Goal: Information Seeking & Learning: Learn about a topic

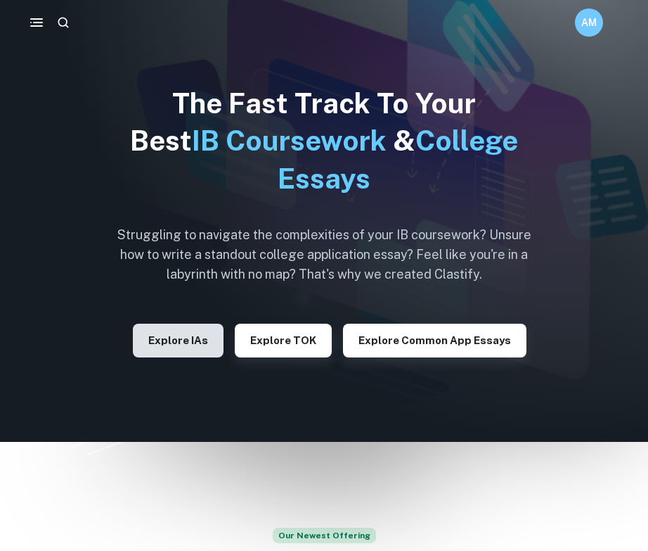
click at [193, 335] on button "Explore IAs" at bounding box center [178, 341] width 91 height 34
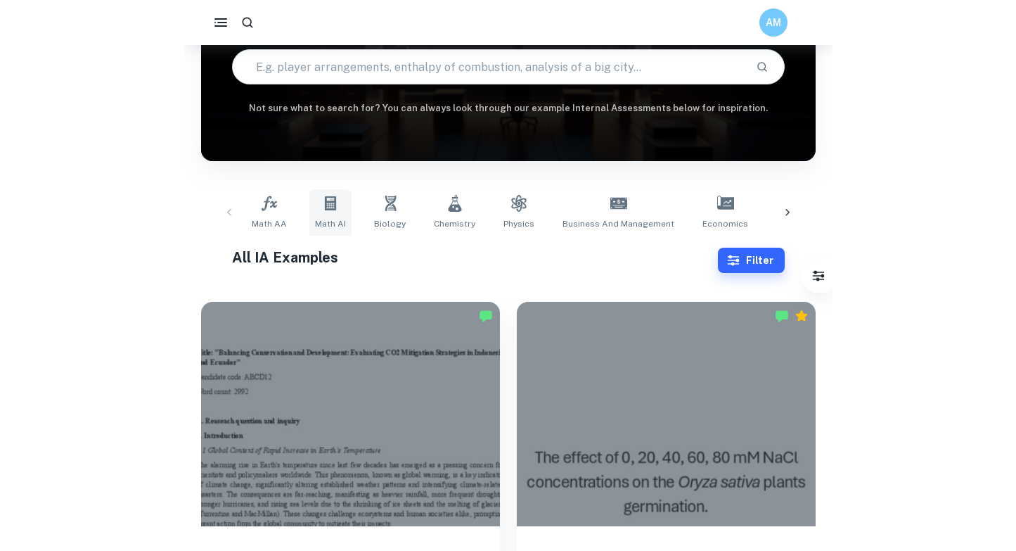
scroll to position [143, 0]
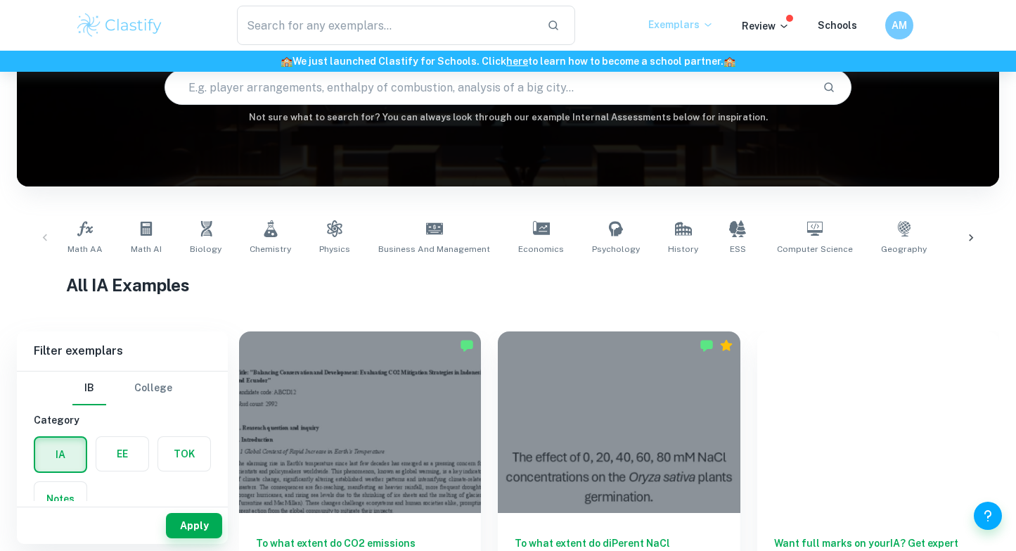
click at [648, 21] on icon at bounding box center [708, 24] width 11 height 11
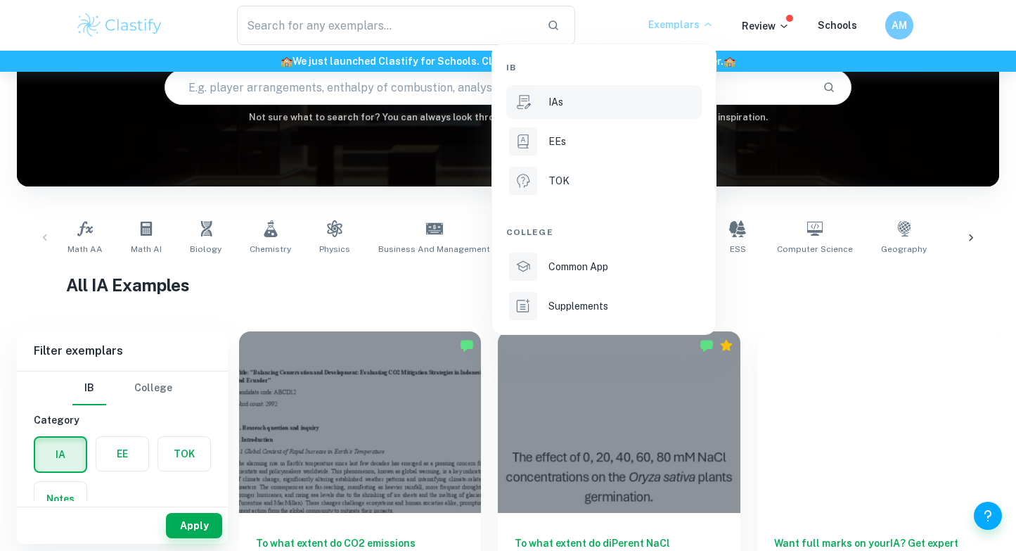
click at [558, 103] on p "IAs" at bounding box center [556, 101] width 15 height 15
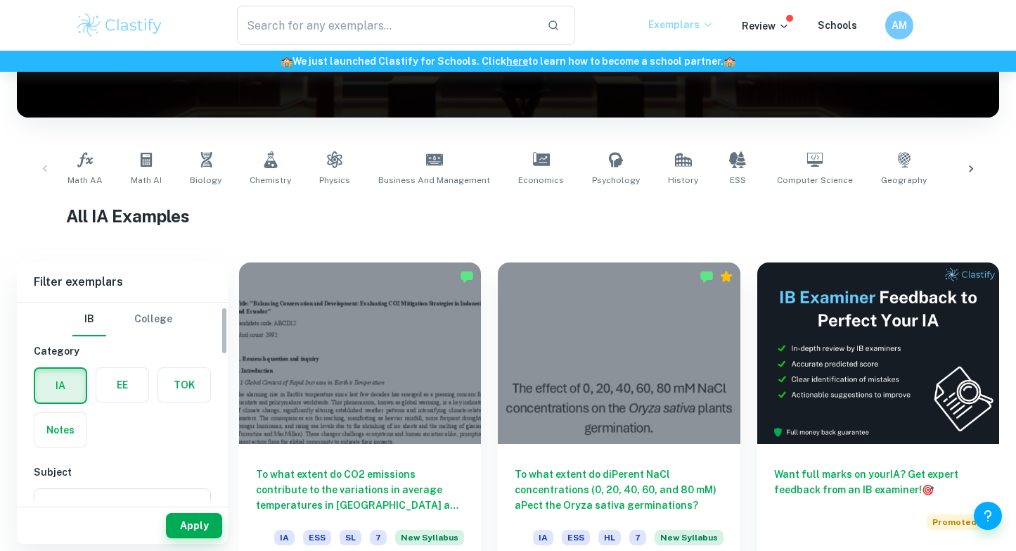
scroll to position [135, 0]
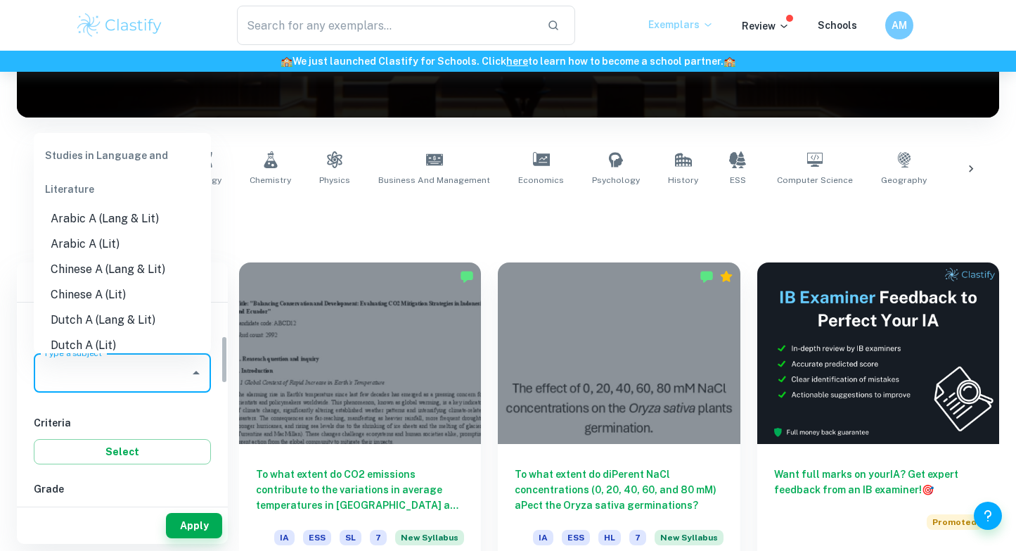
click at [92, 376] on div "Type a subject Type a subject" at bounding box center [122, 372] width 177 height 39
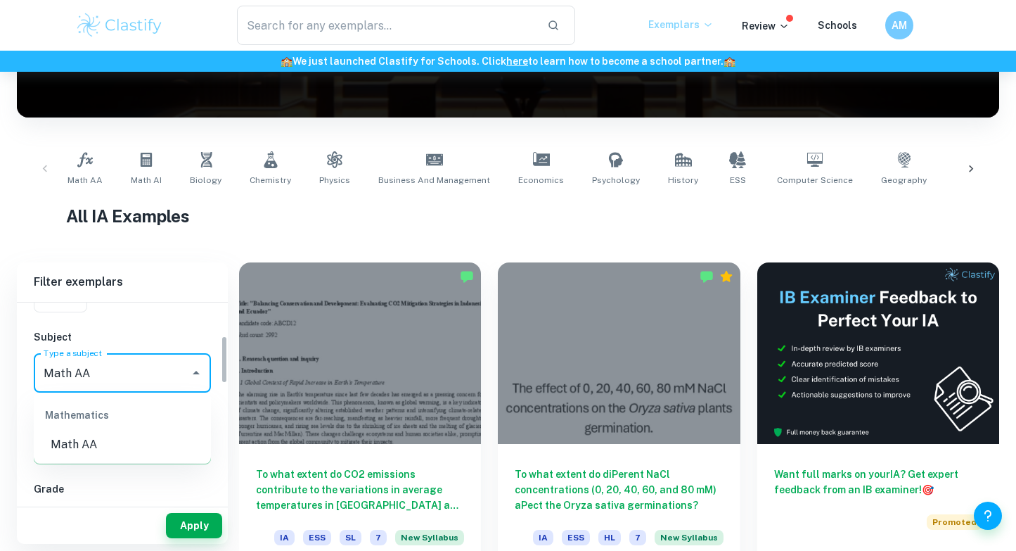
click at [90, 434] on li "Math AA" at bounding box center [122, 444] width 177 height 25
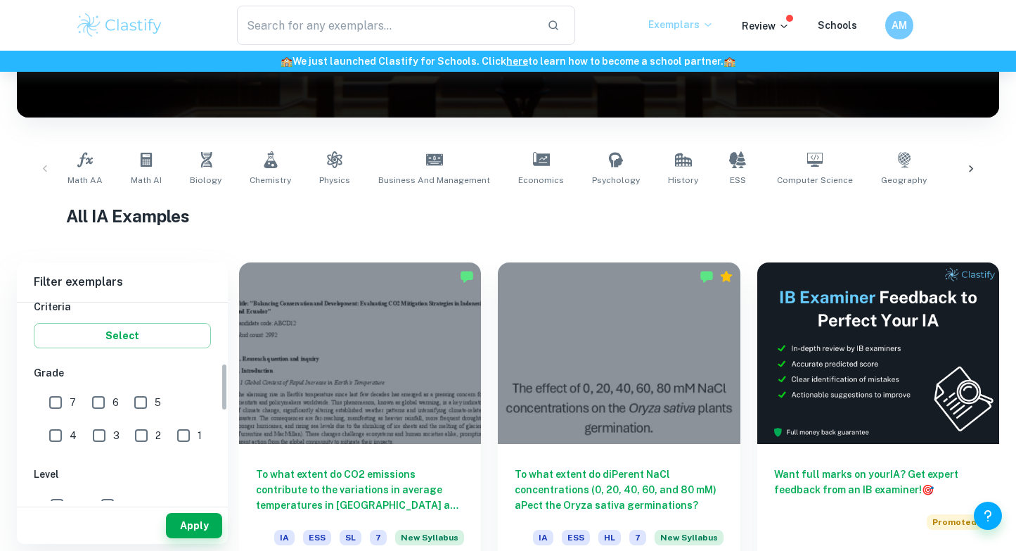
scroll to position [250, 0]
type input "Math AA"
click at [56, 411] on input "7" at bounding box center [55, 404] width 28 height 28
checkbox input "true"
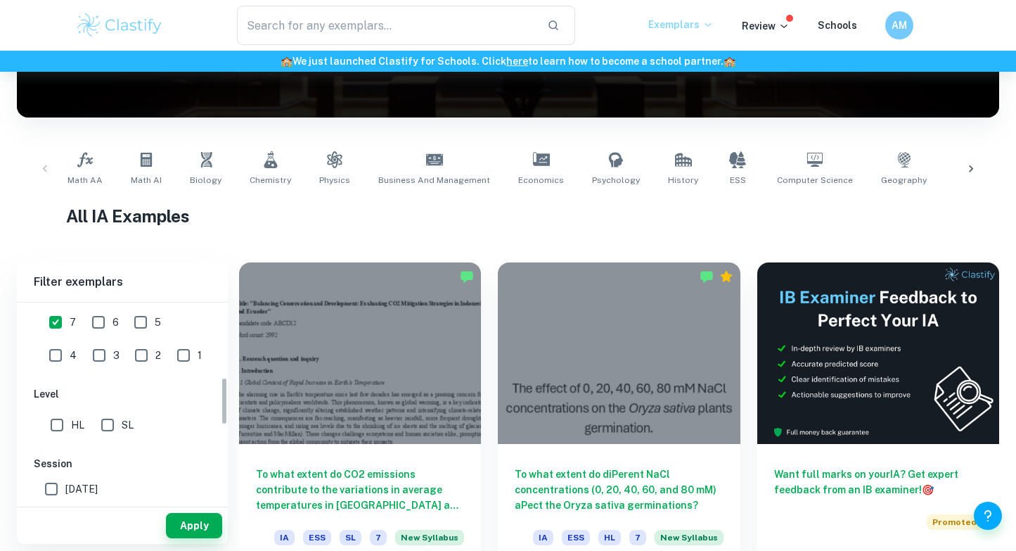
scroll to position [354, 0]
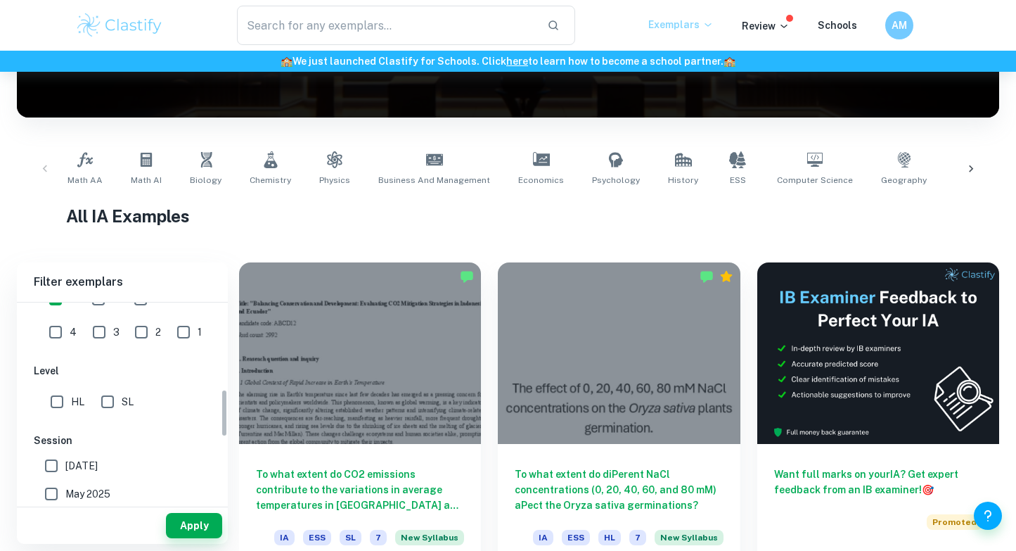
click at [69, 395] on input "HL" at bounding box center [57, 402] width 28 height 28
checkbox input "true"
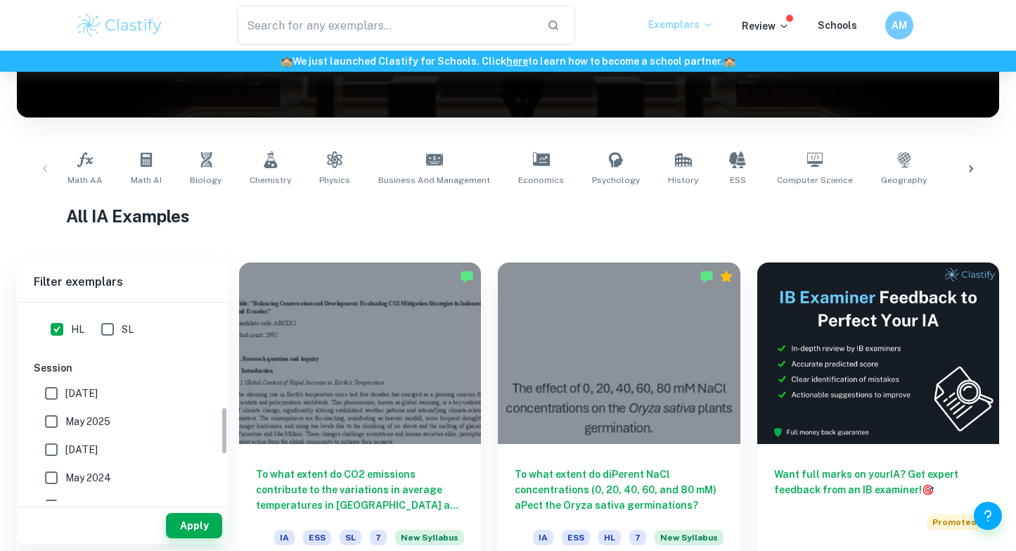
click at [58, 388] on input "[DATE]" at bounding box center [51, 393] width 28 height 28
checkbox input "true"
click at [57, 414] on input "May 2025" at bounding box center [51, 421] width 28 height 28
checkbox input "true"
click at [53, 440] on input "[DATE]" at bounding box center [51, 449] width 28 height 28
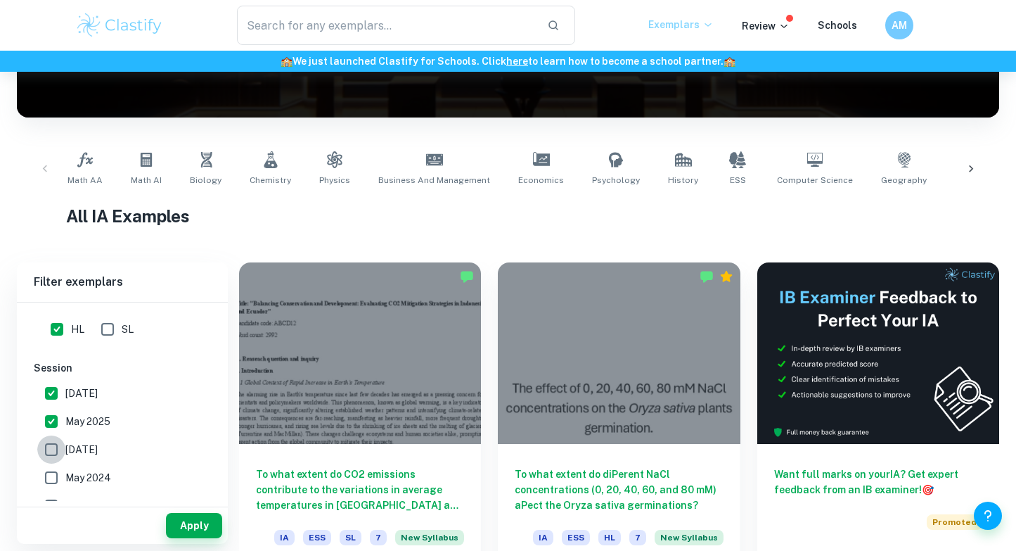
checkbox input "true"
click at [183, 510] on div "Apply" at bounding box center [122, 525] width 211 height 37
click at [191, 524] on button "Apply" at bounding box center [194, 525] width 56 height 25
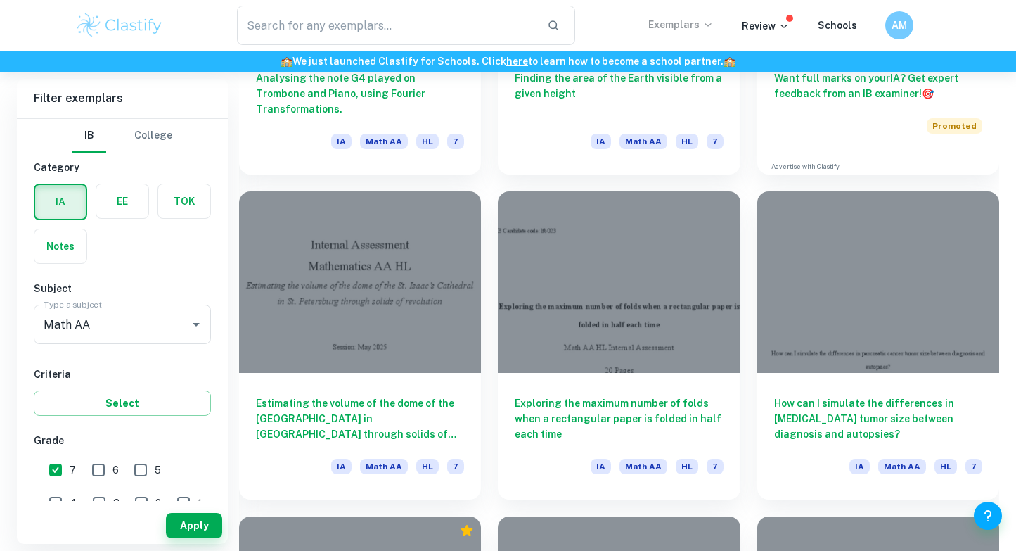
scroll to position [607, 0]
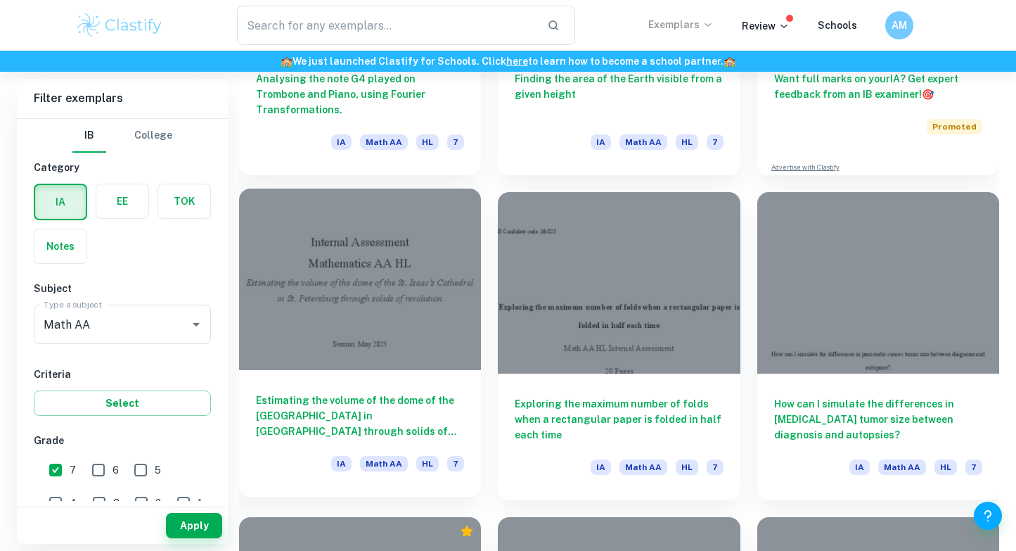
click at [409, 376] on div "Estimating the volume of the dome of the [GEOGRAPHIC_DATA] in [GEOGRAPHIC_DATA]…" at bounding box center [360, 433] width 242 height 127
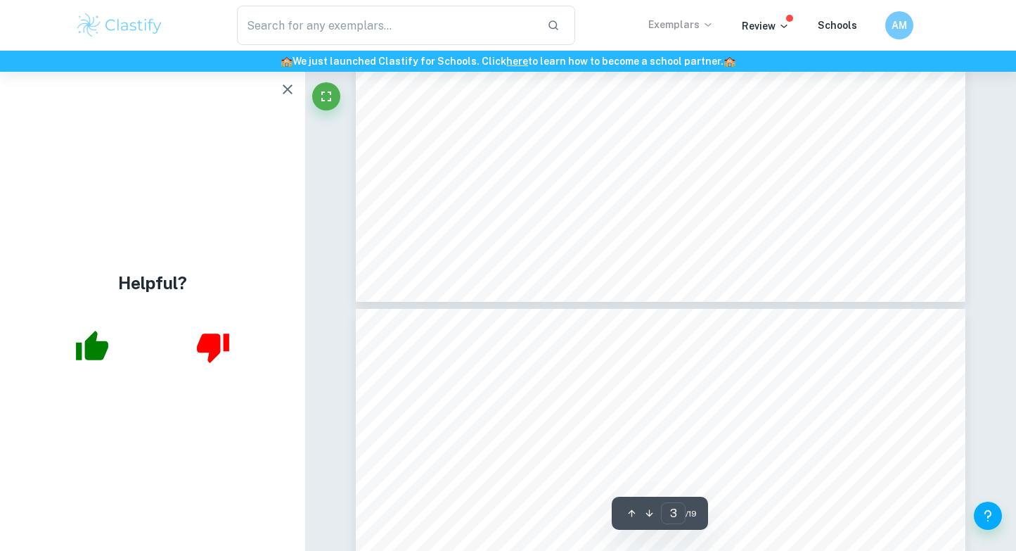
scroll to position [2395, 0]
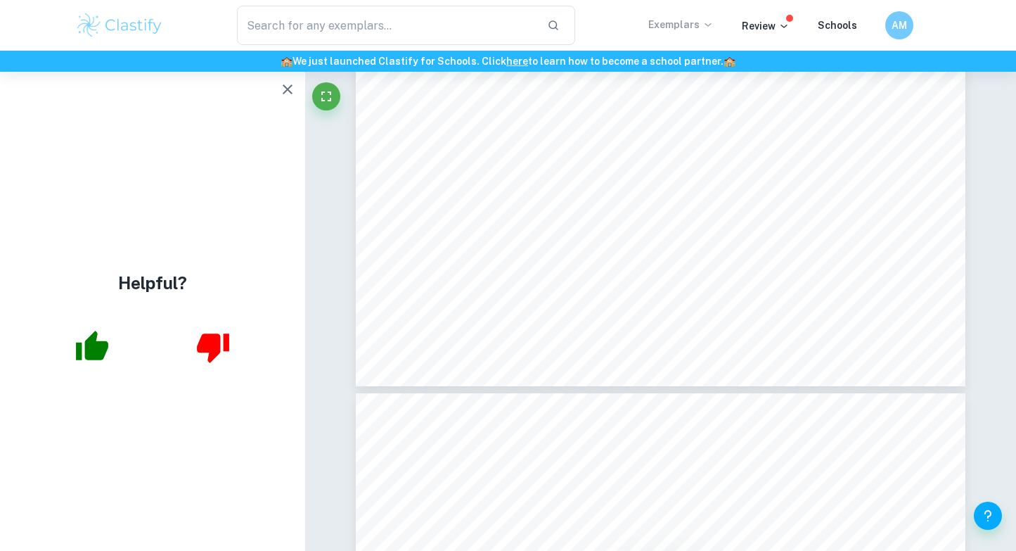
click at [108, 352] on icon "button" at bounding box center [92, 346] width 35 height 35
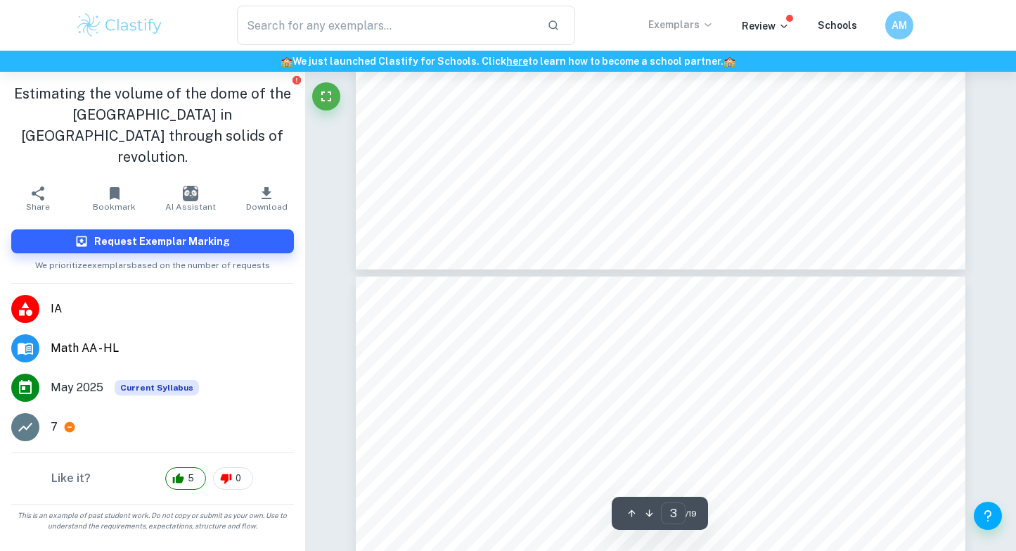
type input "4"
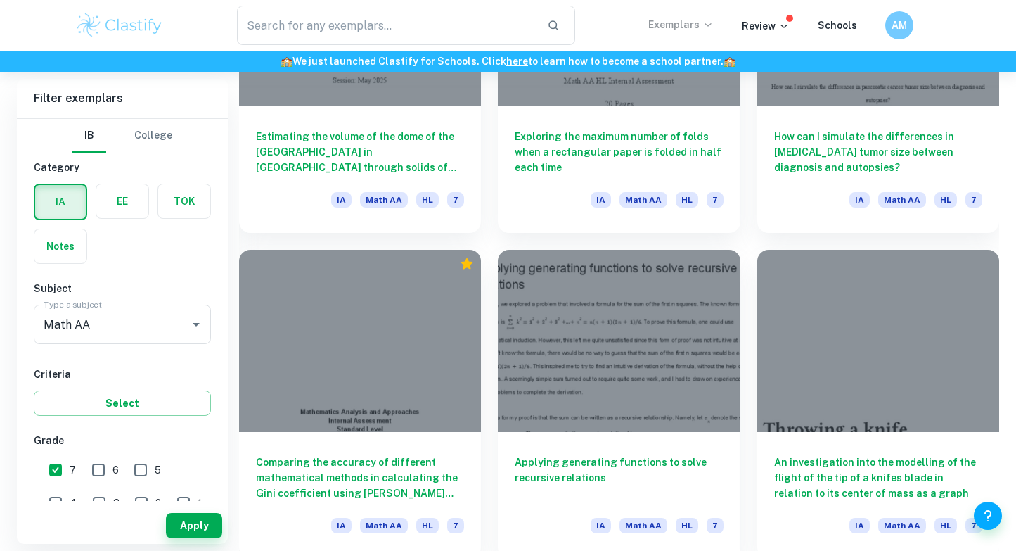
scroll to position [876, 0]
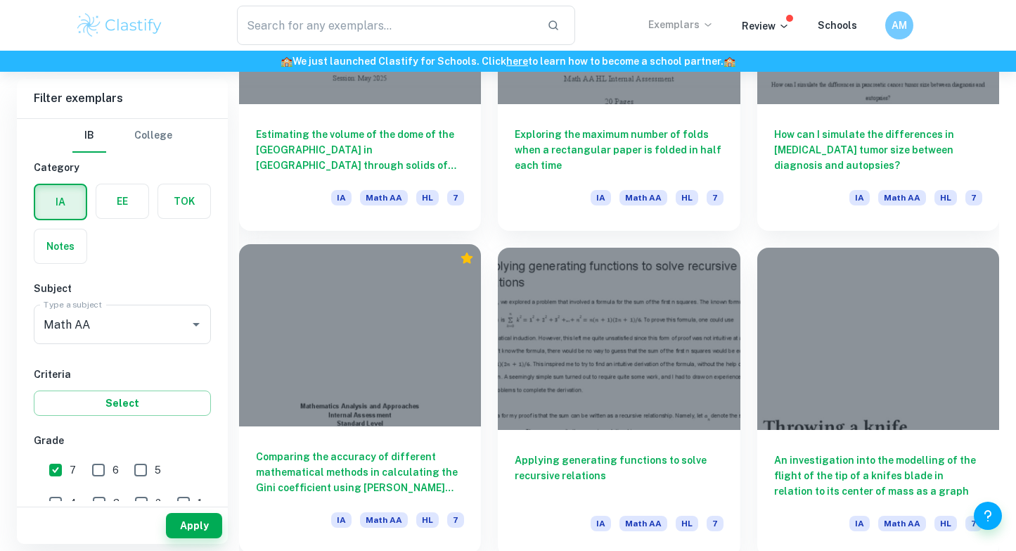
click at [462, 317] on div at bounding box center [360, 334] width 242 height 181
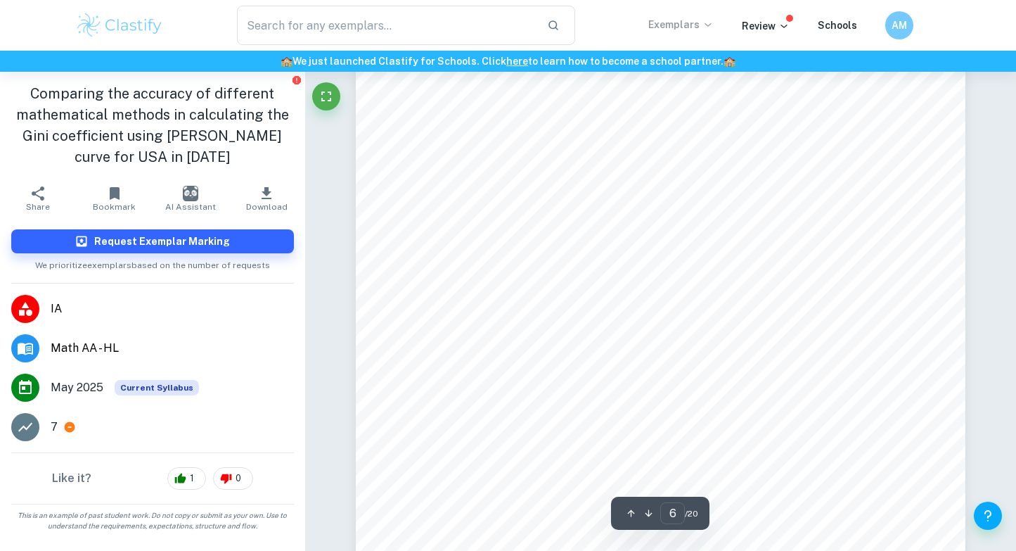
scroll to position [4220, 0]
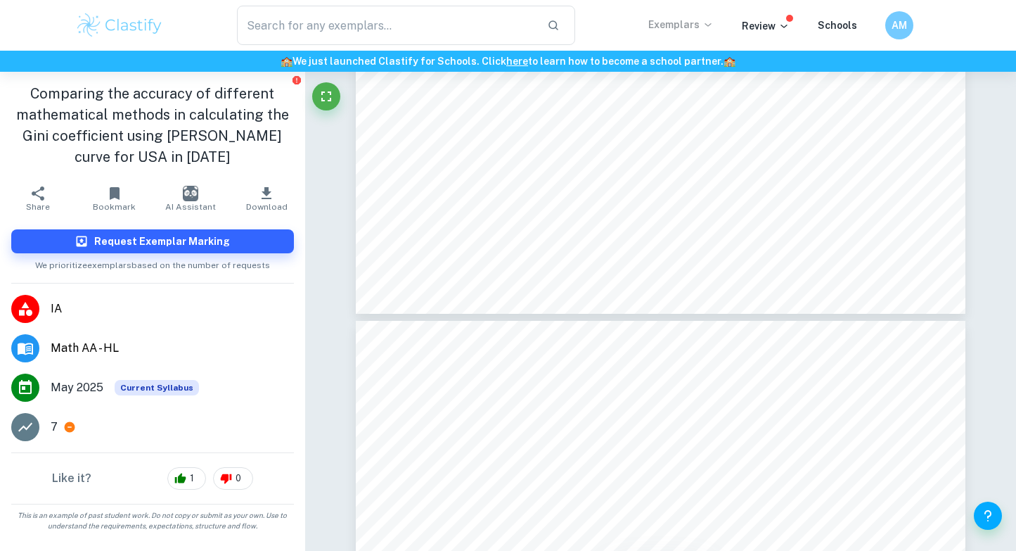
type input "5"
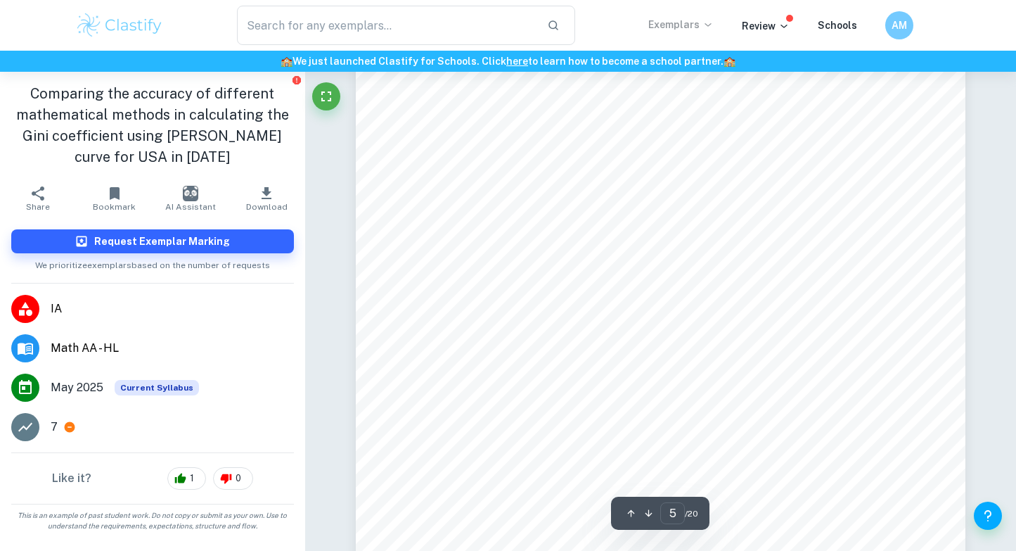
scroll to position [3138, 0]
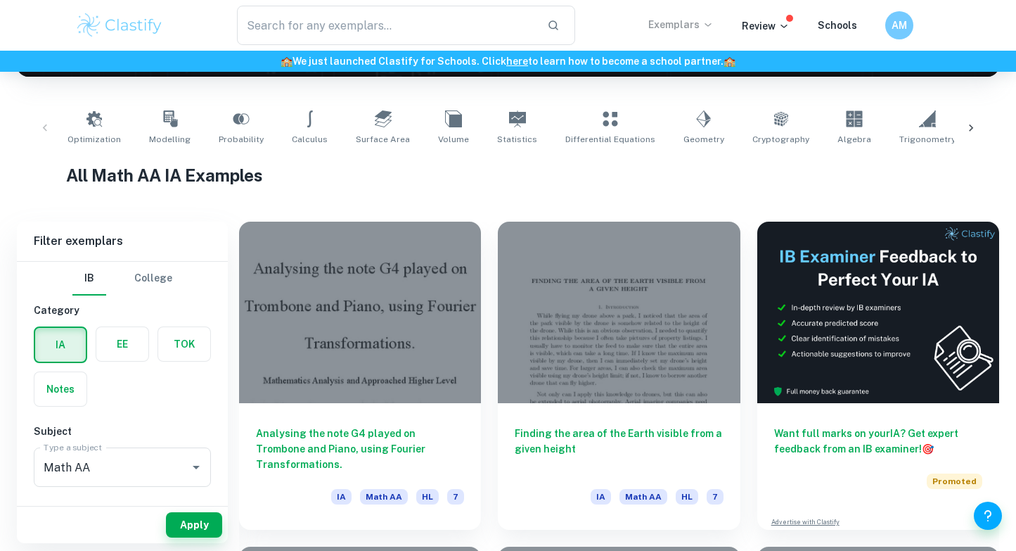
scroll to position [251, 0]
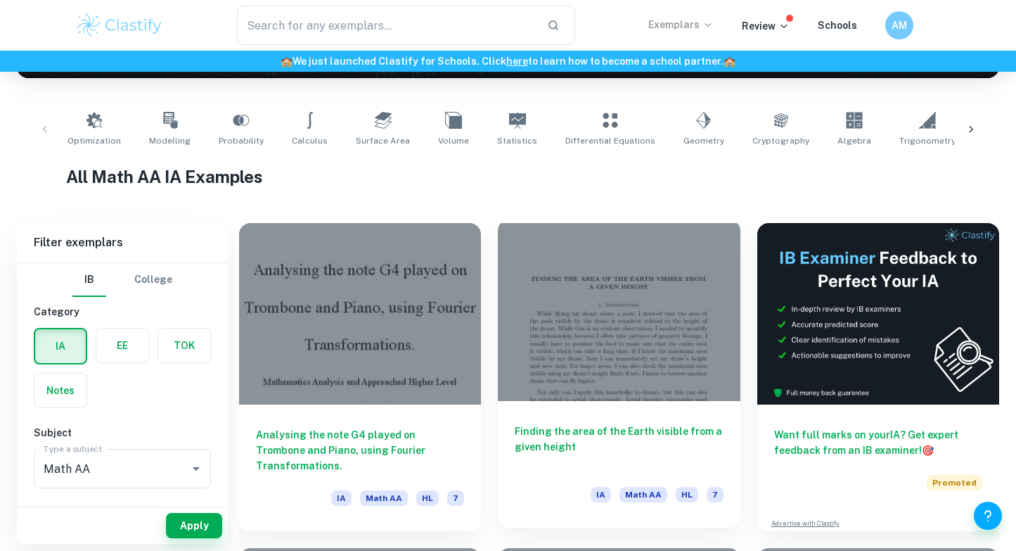
click at [611, 294] on div at bounding box center [619, 309] width 242 height 181
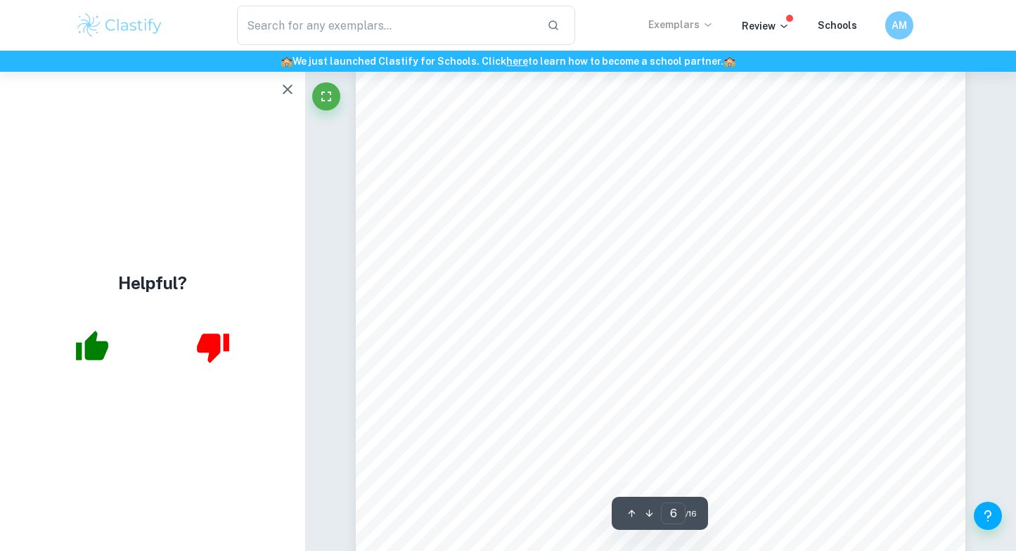
scroll to position [4166, 0]
type input "7"
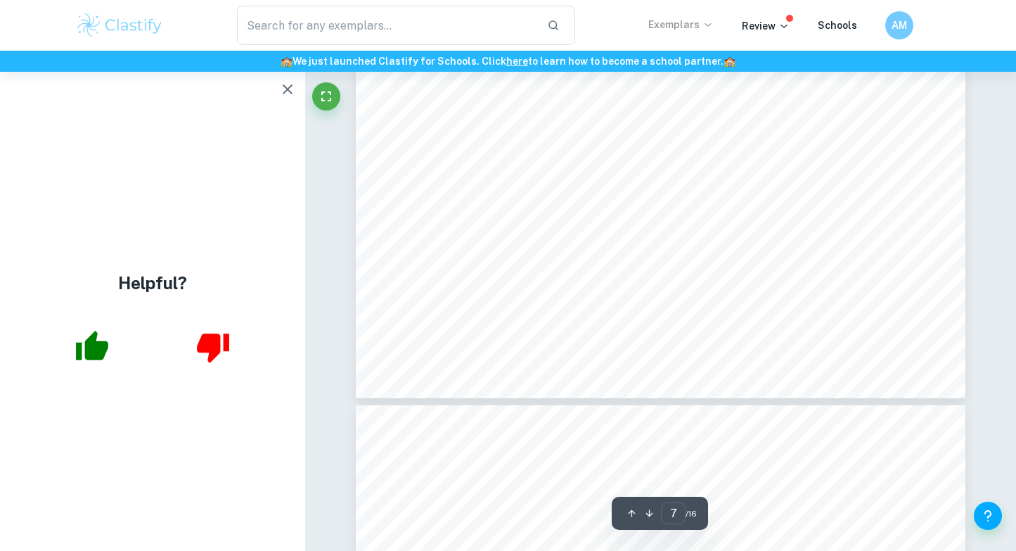
scroll to position [5350, 0]
drag, startPoint x: 91, startPoint y: 346, endPoint x: 101, endPoint y: 346, distance: 9.8
click at [91, 346] on icon "button" at bounding box center [92, 346] width 32 height 30
